Goal: Find specific page/section: Find specific page/section

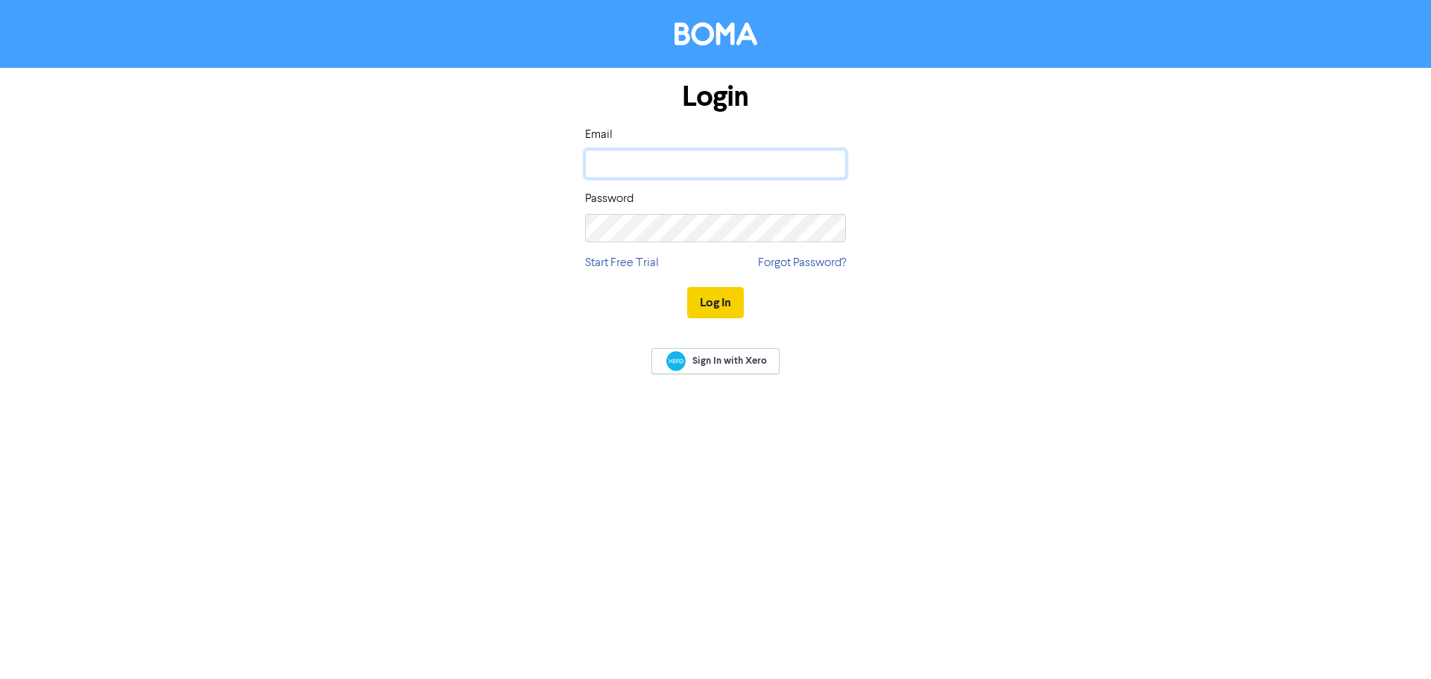
type input "[EMAIL_ADDRESS][DOMAIN_NAME]"
click at [723, 294] on button "Log In" at bounding box center [715, 302] width 57 height 31
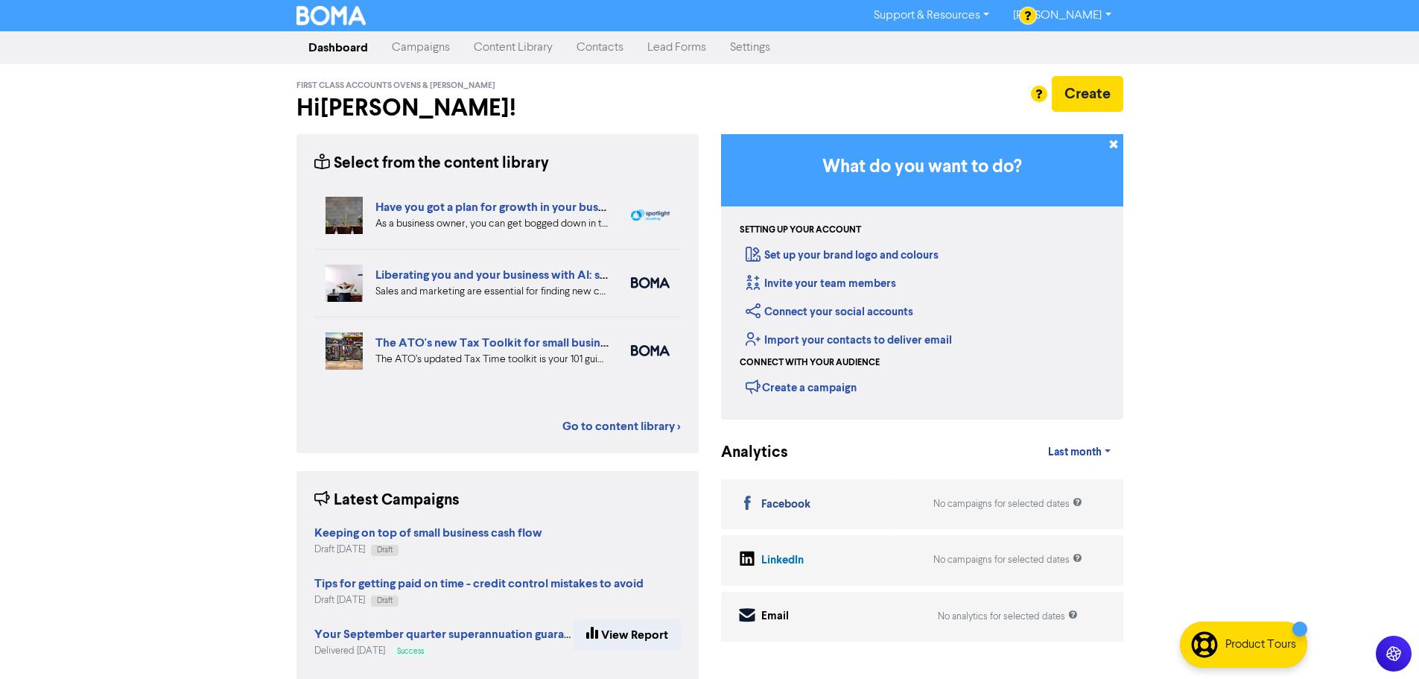
click at [507, 51] on link "Content Library" at bounding box center [513, 48] width 103 height 30
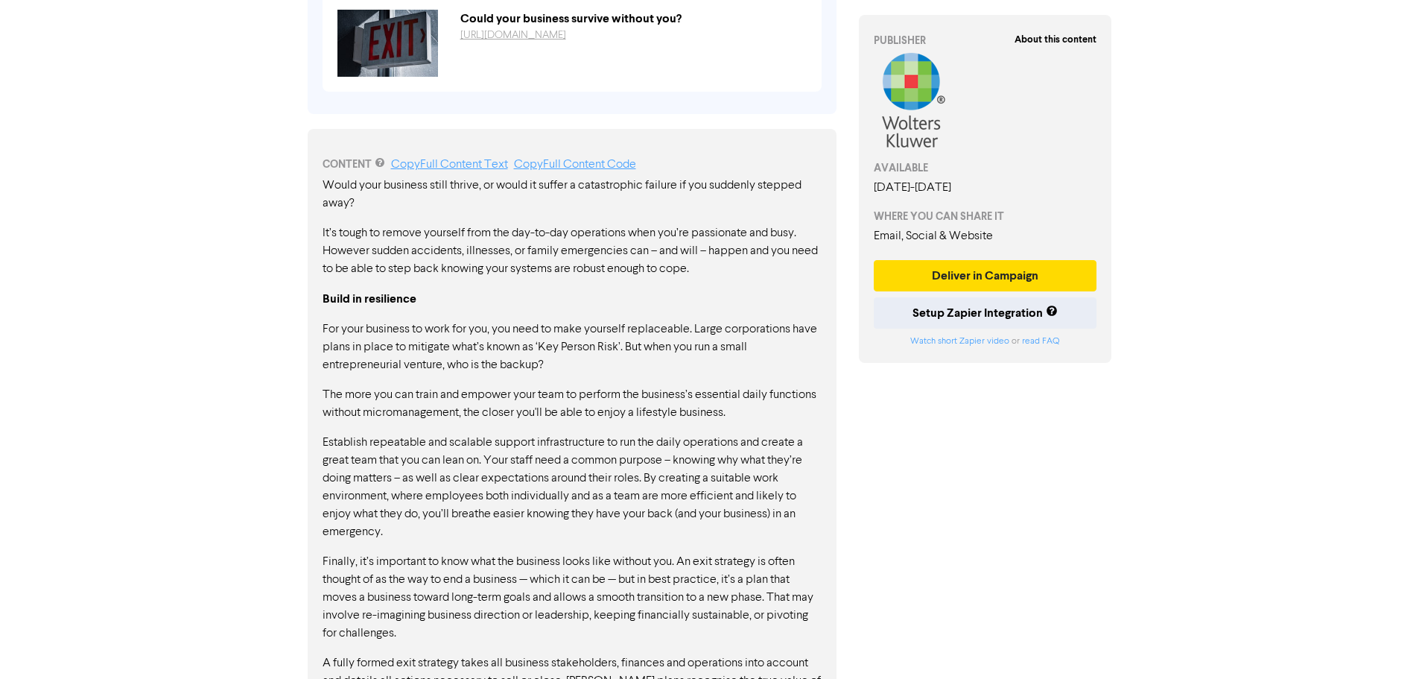
scroll to position [657, 0]
